Goal: Task Accomplishment & Management: Use online tool/utility

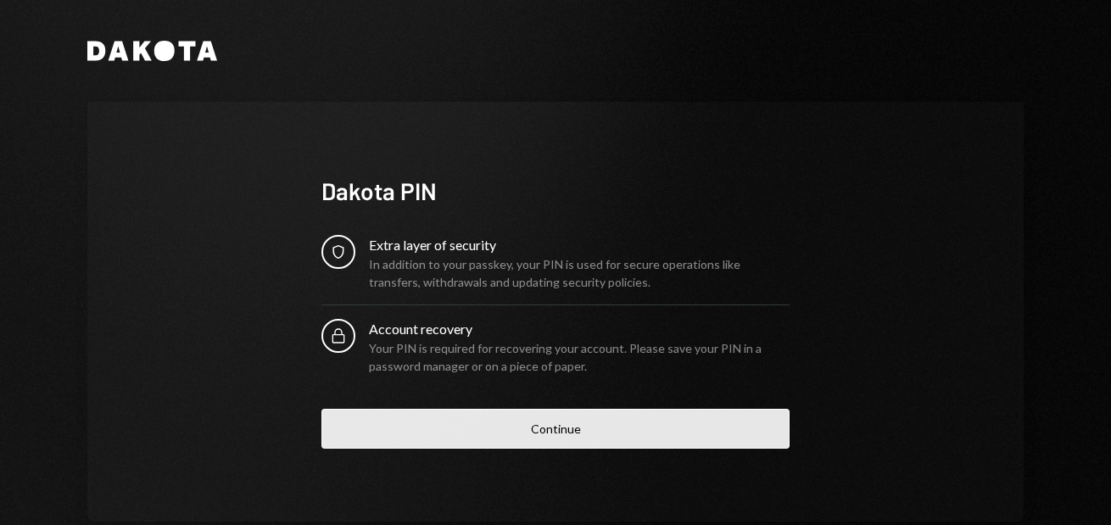
click at [567, 421] on button "Continue" at bounding box center [555, 429] width 468 height 40
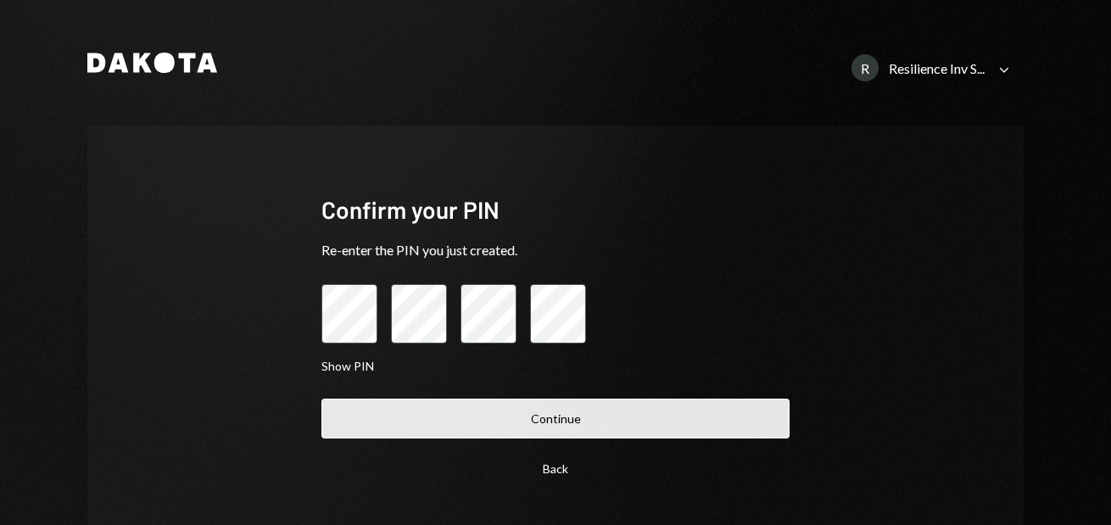
click at [580, 426] on button "Continue" at bounding box center [555, 418] width 468 height 40
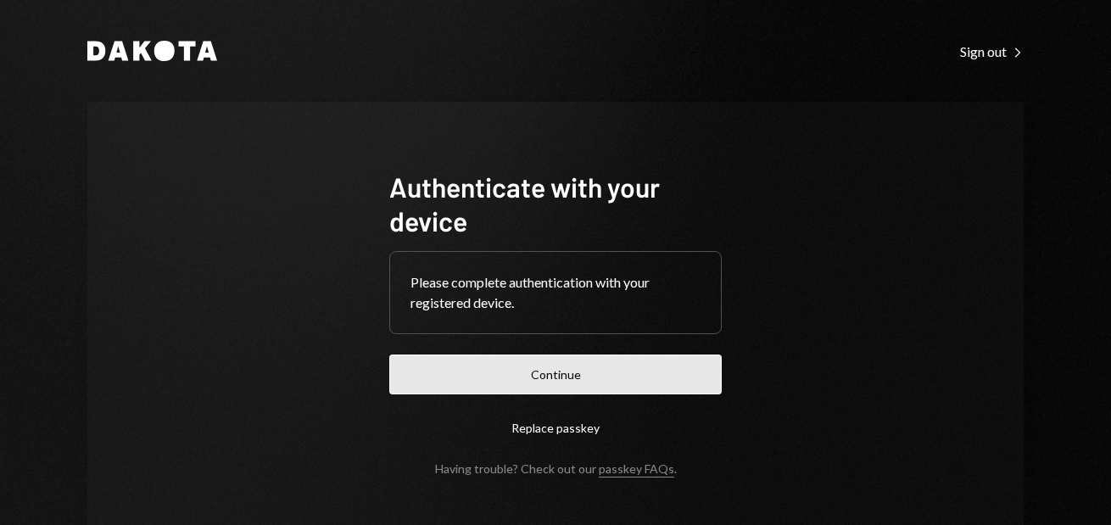
click at [552, 375] on button "Continue" at bounding box center [555, 374] width 332 height 40
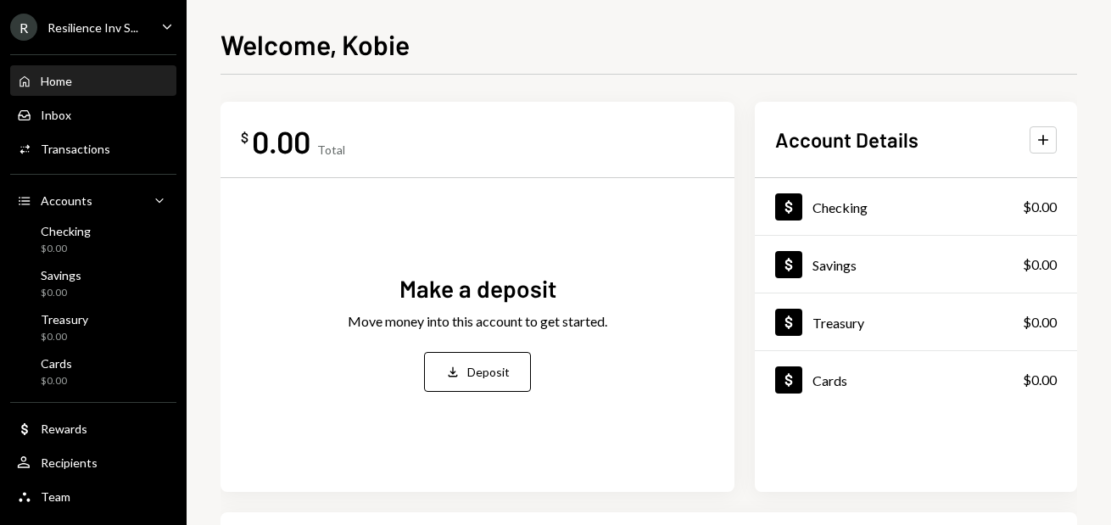
click at [90, 34] on div "R Resilience Inv S..." at bounding box center [74, 27] width 128 height 27
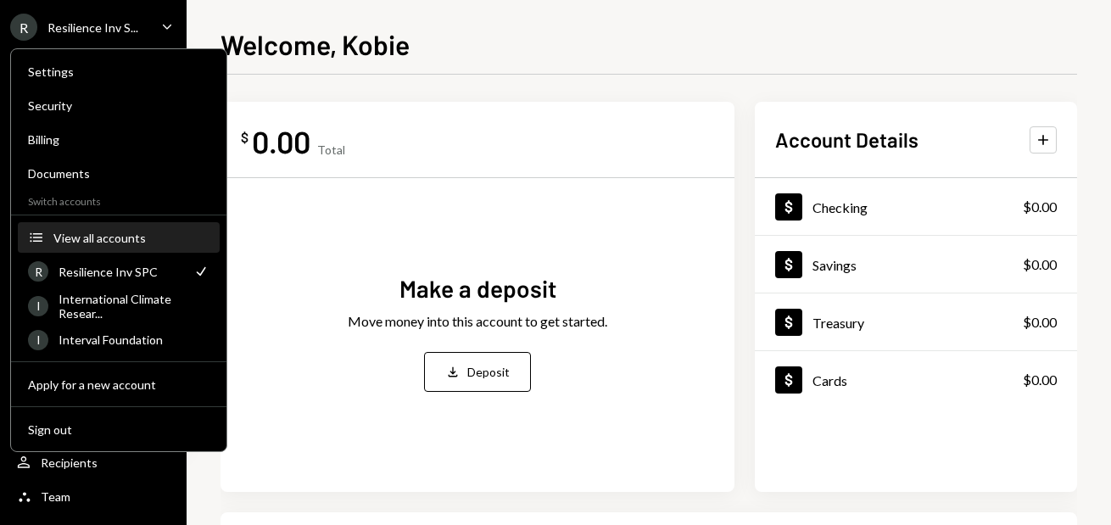
click at [95, 232] on div "View all accounts" at bounding box center [131, 238] width 156 height 14
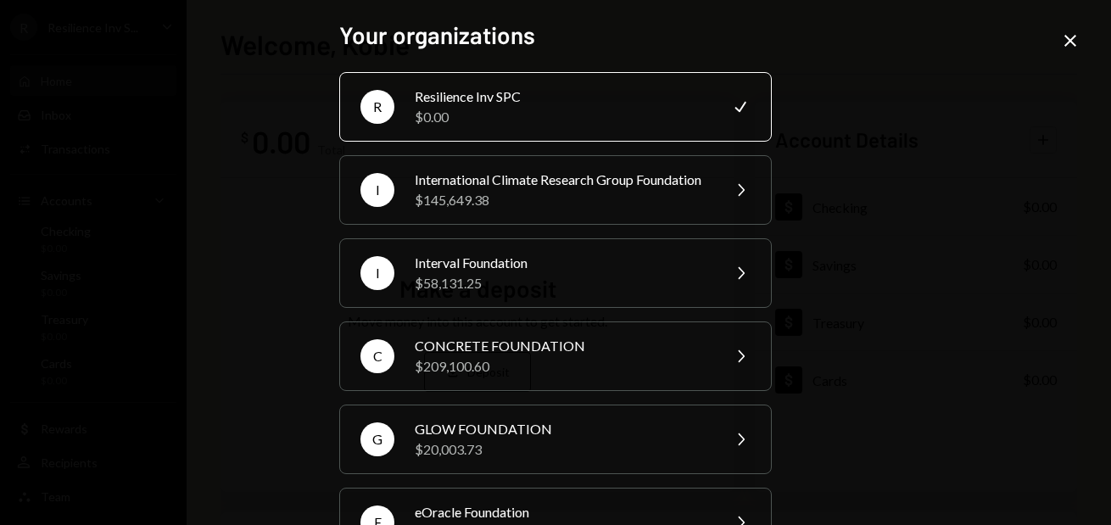
click at [605, 109] on div "$0.00" at bounding box center [562, 117] width 295 height 20
click at [1067, 36] on icon "Close" at bounding box center [1070, 41] width 20 height 20
